Goal: Task Accomplishment & Management: Complete application form

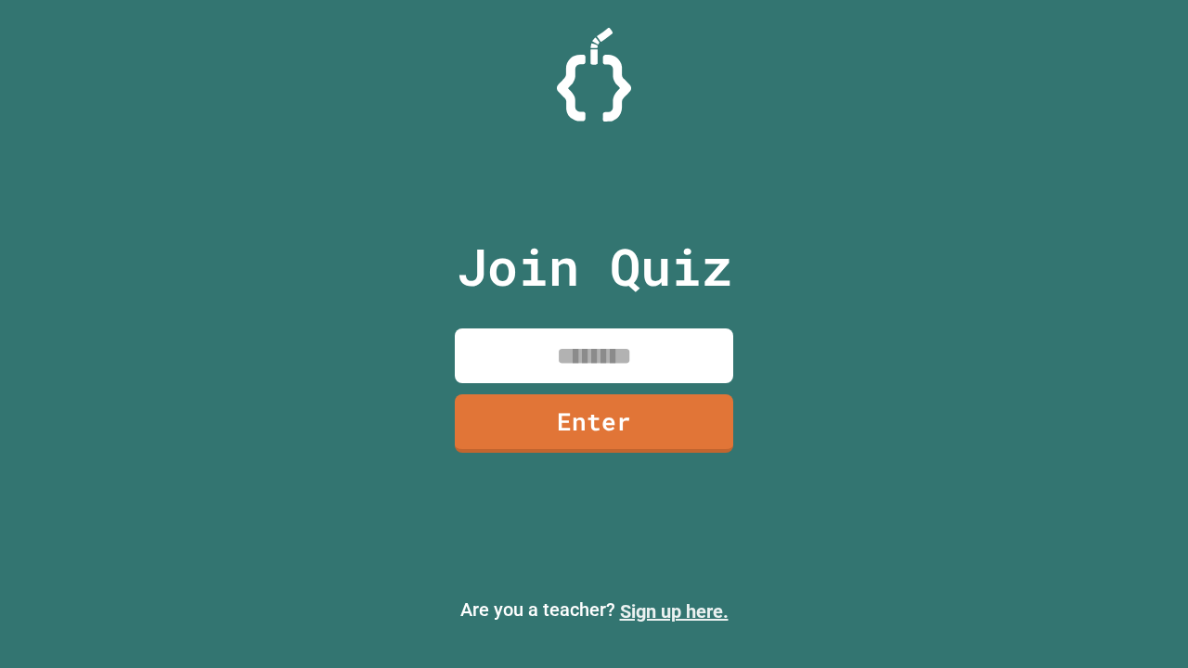
click at [674, 611] on link "Sign up here." at bounding box center [674, 611] width 109 height 22
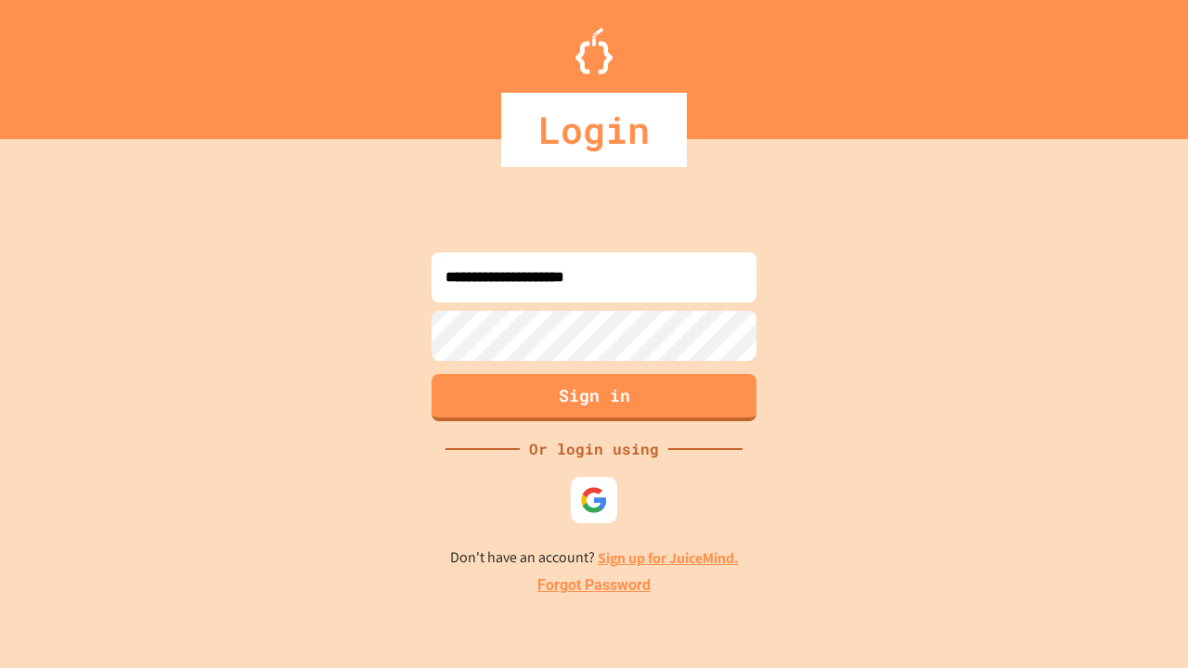
type input "**********"
